Goal: Download file/media

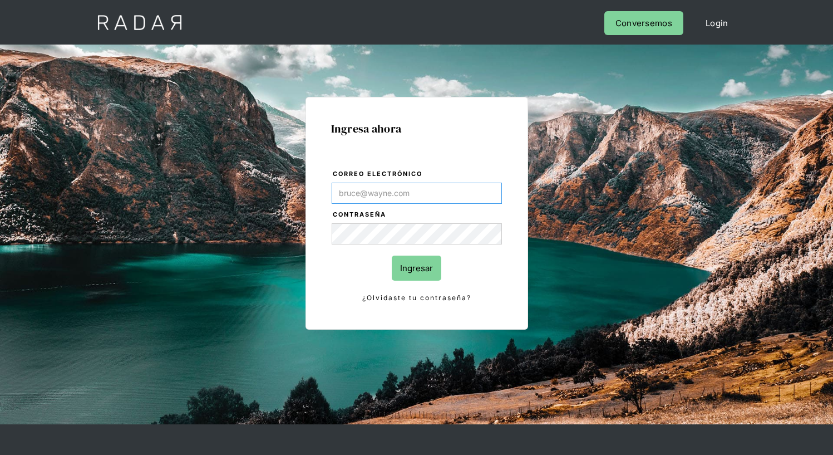
type input "[EMAIL_ADDRESS][PERSON_NAME][DOMAIN_NAME]"
click at [416, 268] on input "Ingresar" at bounding box center [417, 267] width 50 height 25
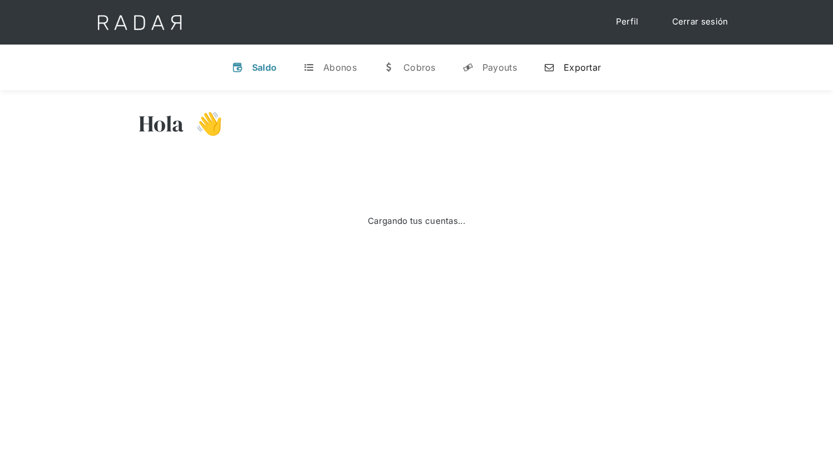
click at [572, 67] on div "Exportar" at bounding box center [582, 67] width 37 height 11
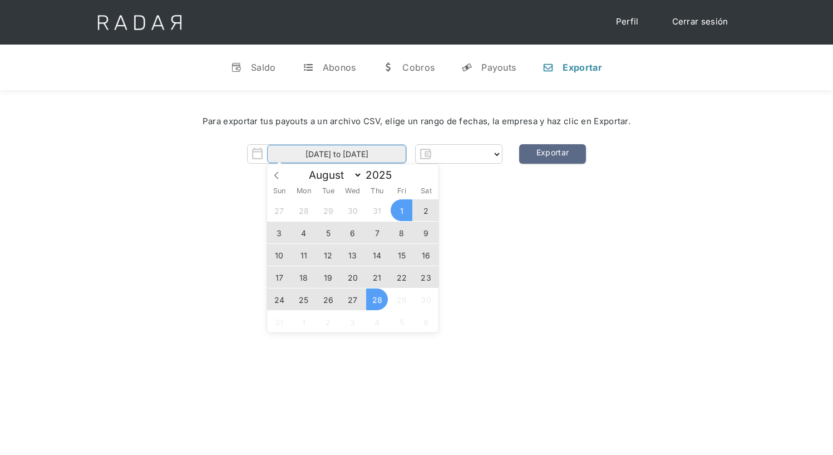
click at [337, 154] on input "[DATE] to [DATE]" at bounding box center [336, 154] width 139 height 18
click at [353, 299] on span "27" at bounding box center [353, 299] width 22 height 22
type input "[DATE]"
select select "prontopaga"
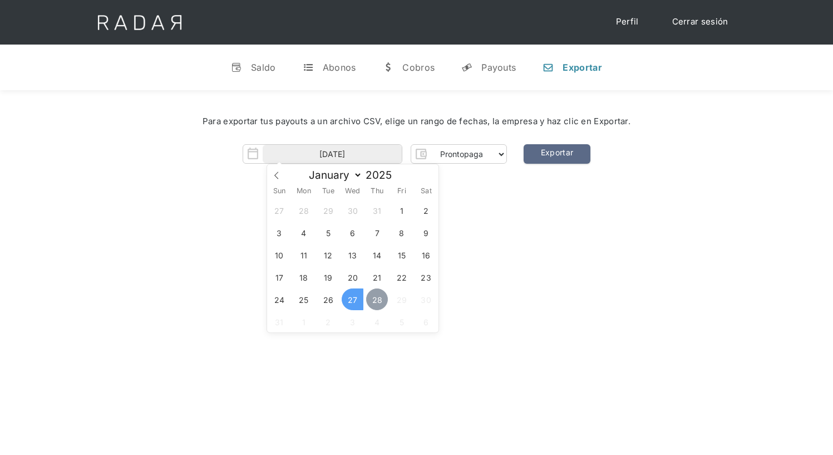
click at [377, 299] on span "28" at bounding box center [377, 299] width 22 height 22
type input "[DATE] to [DATE]"
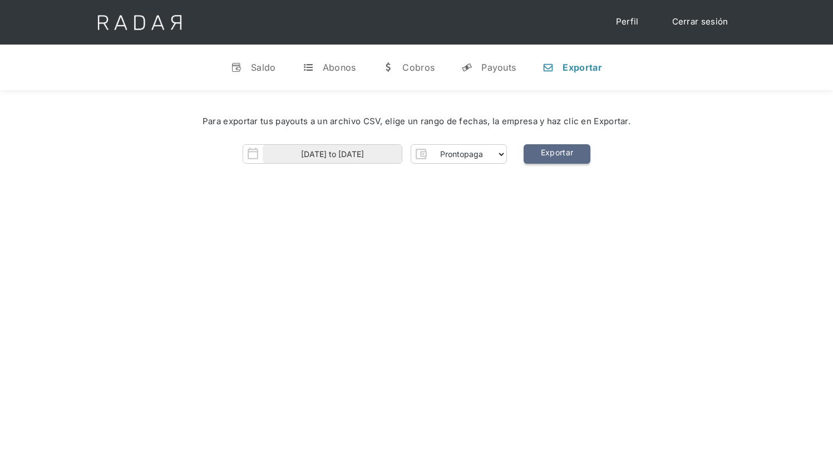
click at [557, 154] on link "Exportar" at bounding box center [557, 153] width 67 height 19
